Goal: Information Seeking & Learning: Learn about a topic

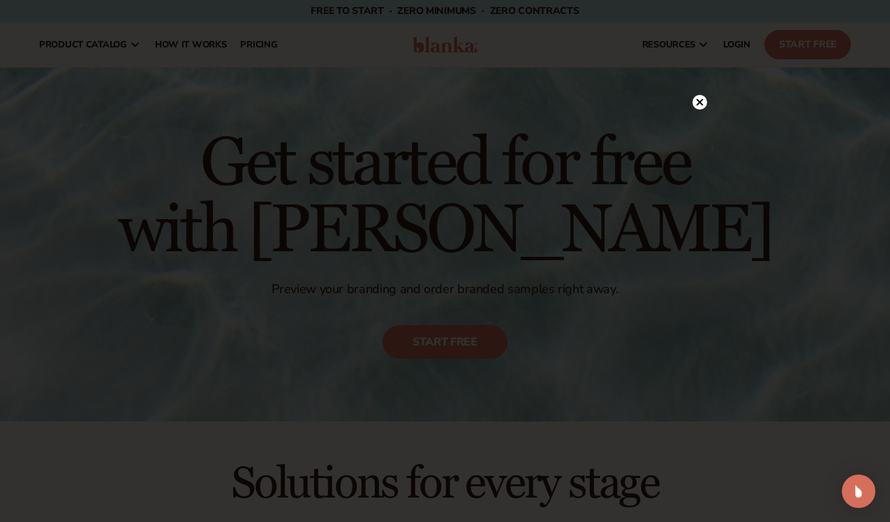
click at [698, 103] on icon at bounding box center [699, 101] width 7 height 7
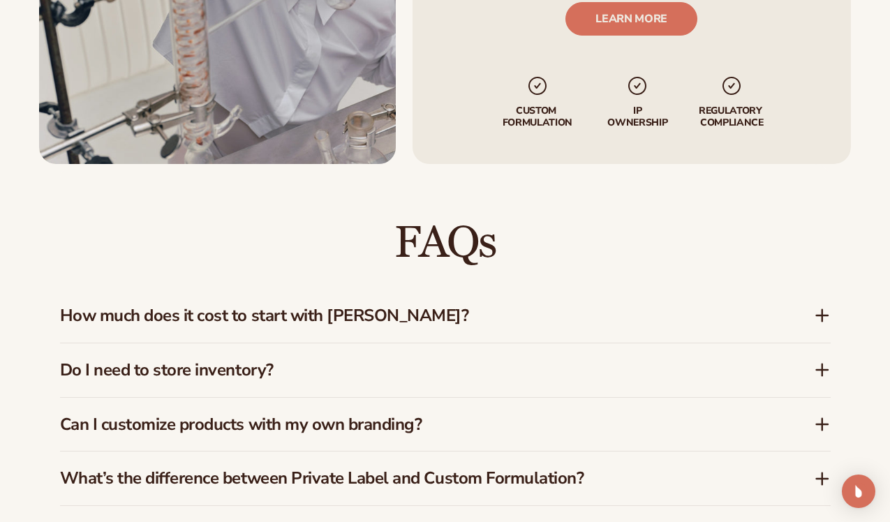
scroll to position [1792, 0]
click at [438, 319] on h3 "How much does it cost to start with Blanka?" at bounding box center [416, 315] width 712 height 20
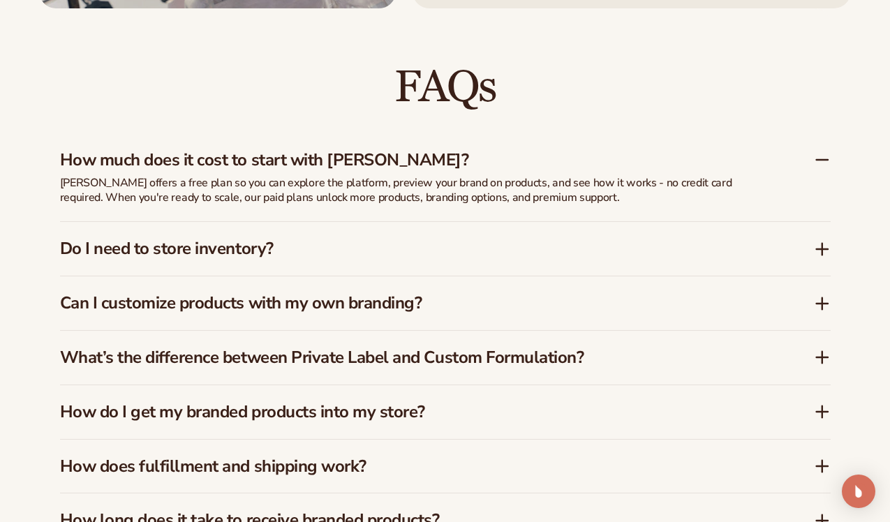
scroll to position [1948, 0]
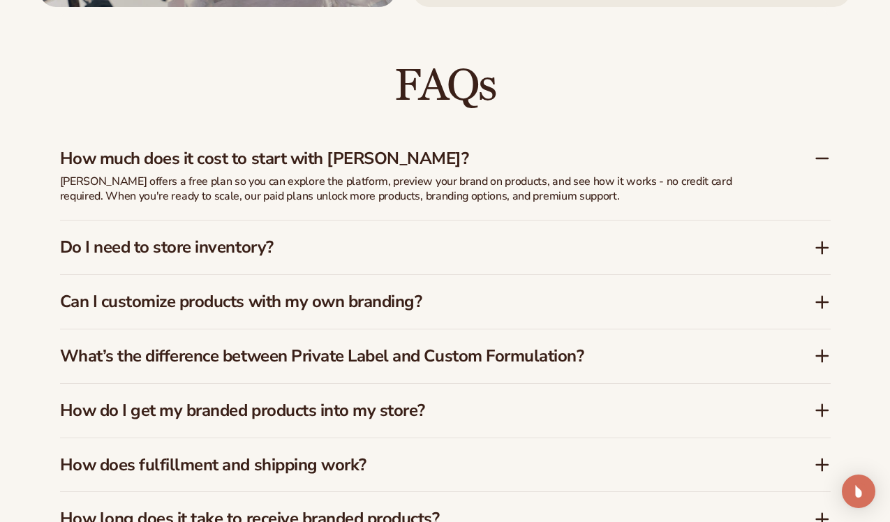
click at [436, 309] on h3 "Can I customize products with my own branding?" at bounding box center [416, 302] width 712 height 20
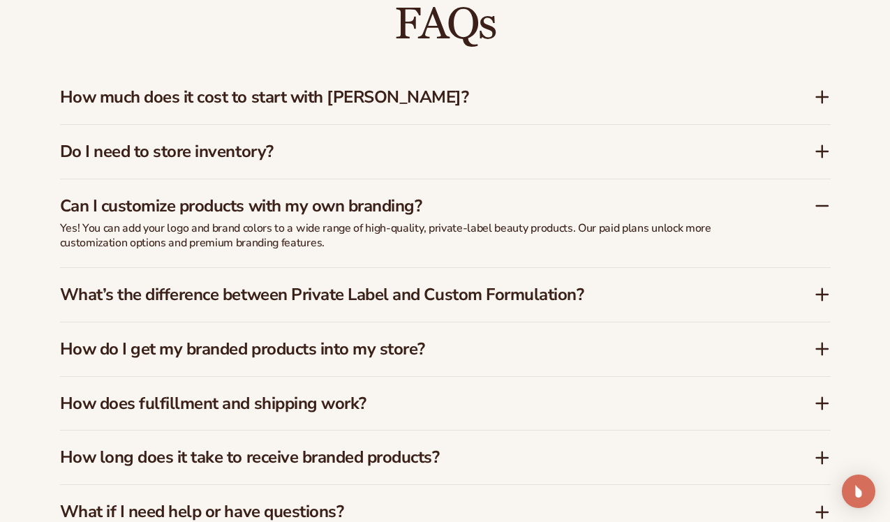
scroll to position [2034, 0]
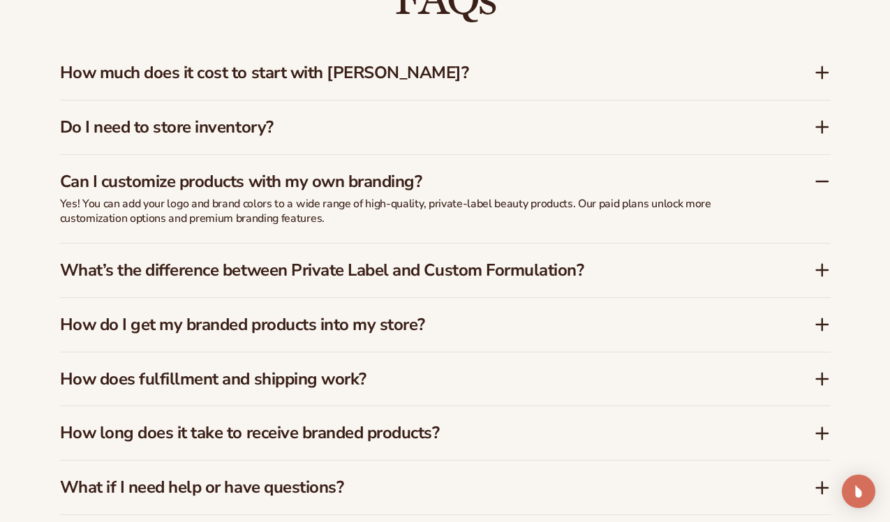
click at [424, 274] on h3 "What’s the difference between Private Label and Custom Formulation?" at bounding box center [416, 270] width 712 height 20
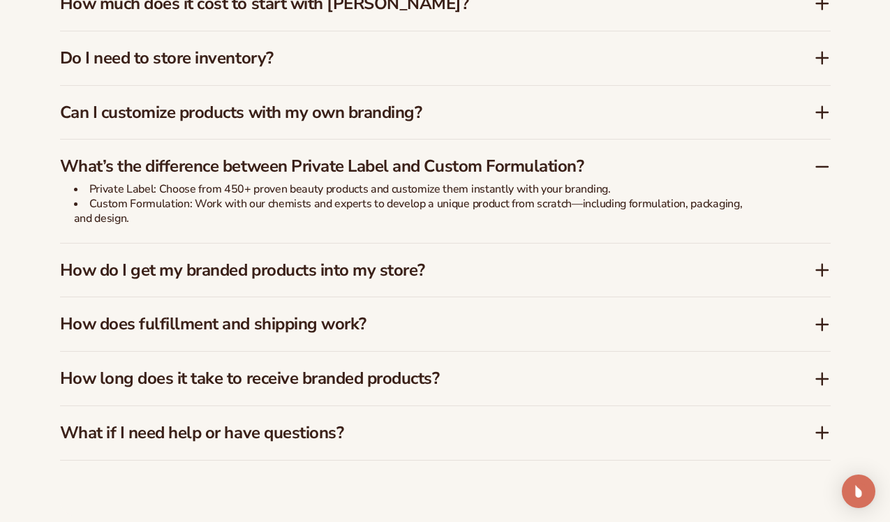
scroll to position [2111, 0]
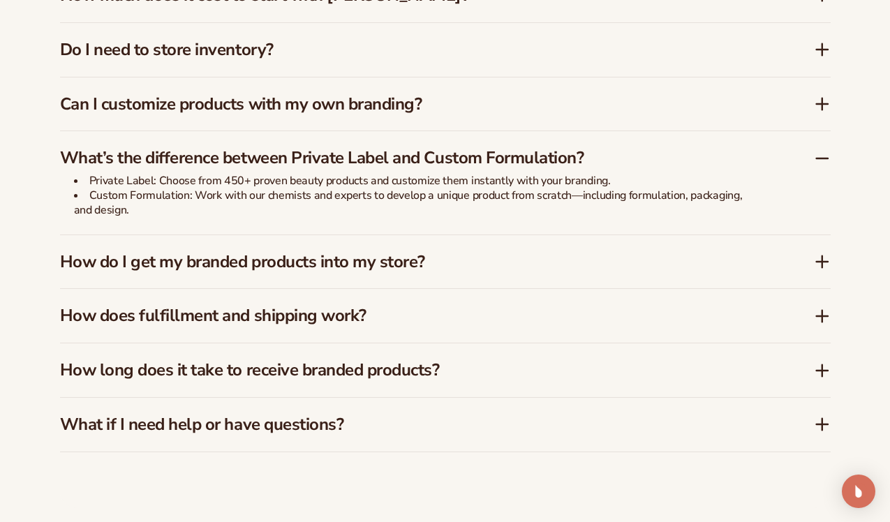
click at [384, 316] on h3 "How does fulfillment and shipping work?" at bounding box center [416, 316] width 712 height 20
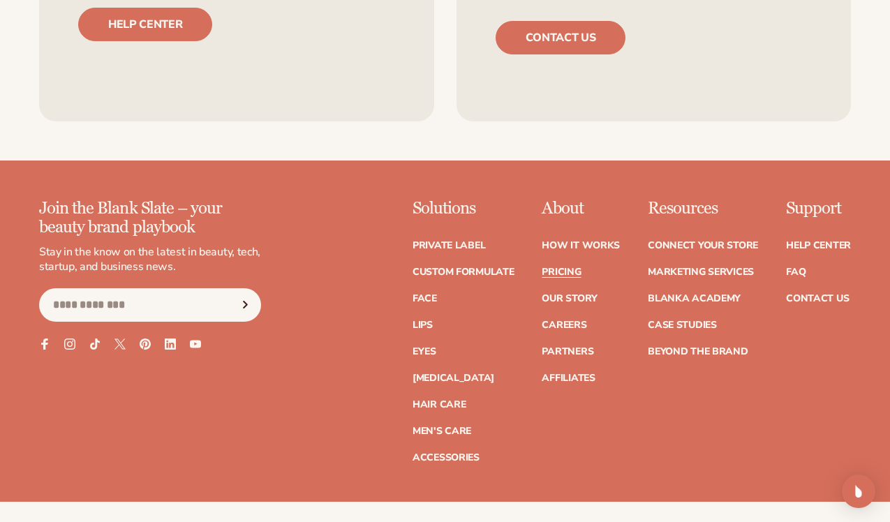
scroll to position [2804, 0]
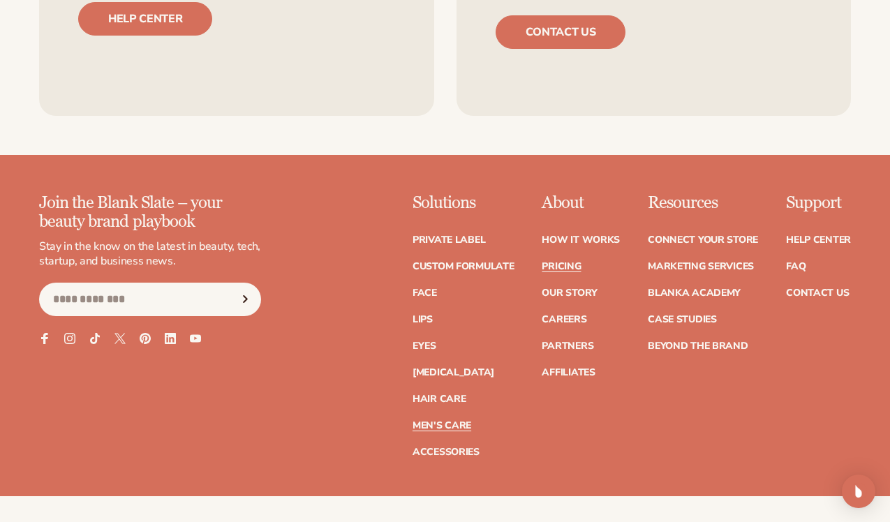
click at [413, 429] on link "Men's Care" at bounding box center [442, 426] width 59 height 10
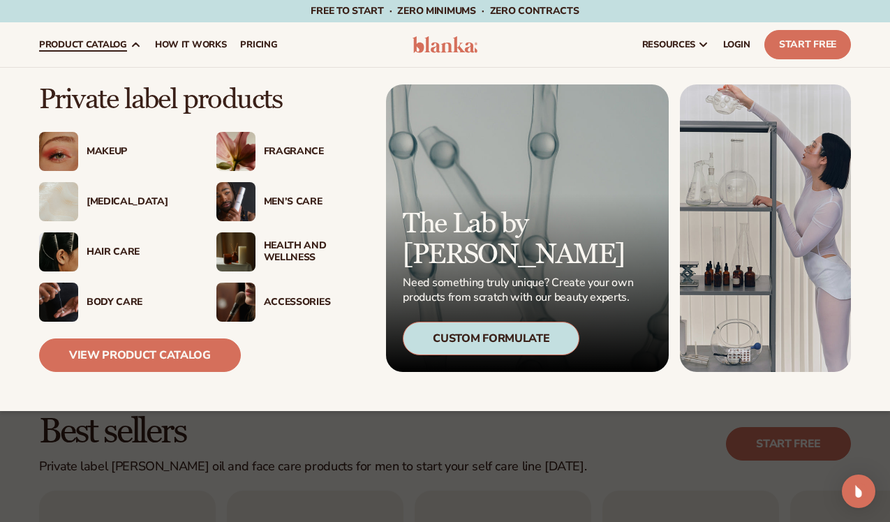
click at [283, 251] on div "Health And Wellness" at bounding box center [315, 252] width 102 height 24
click at [245, 253] on img at bounding box center [235, 252] width 39 height 39
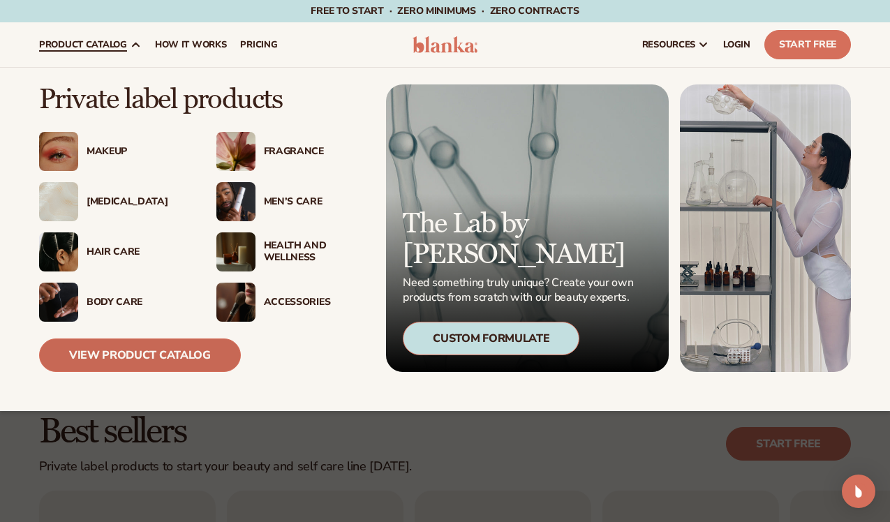
click at [136, 351] on link "View Product Catalog" at bounding box center [140, 356] width 202 height 34
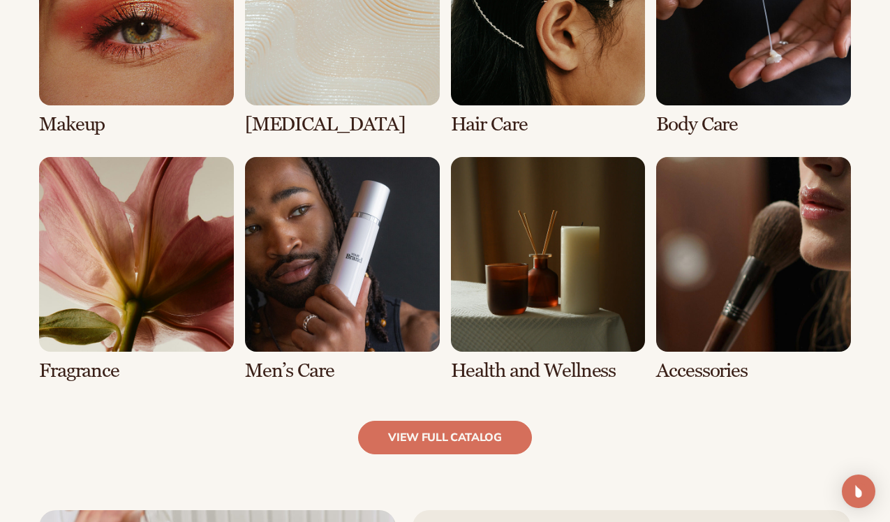
scroll to position [1132, 0]
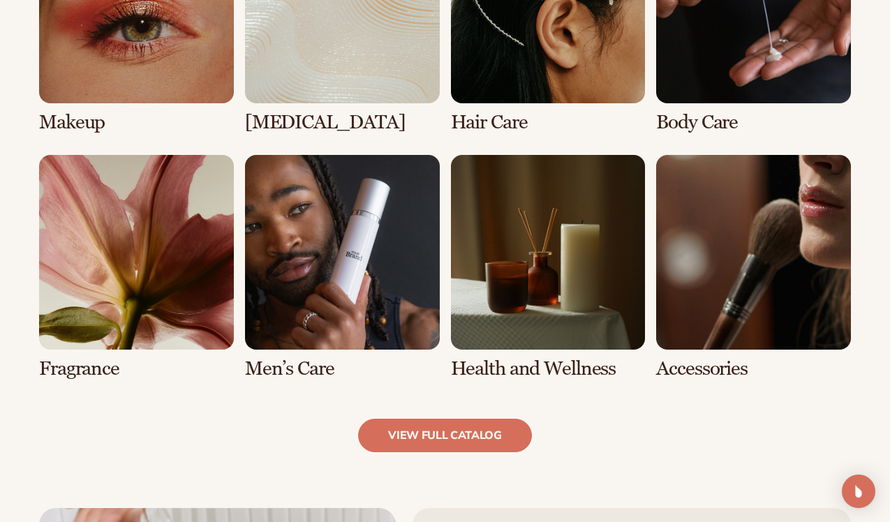
click at [564, 311] on link "7 / 8" at bounding box center [548, 267] width 195 height 225
